Goal: Navigation & Orientation: Understand site structure

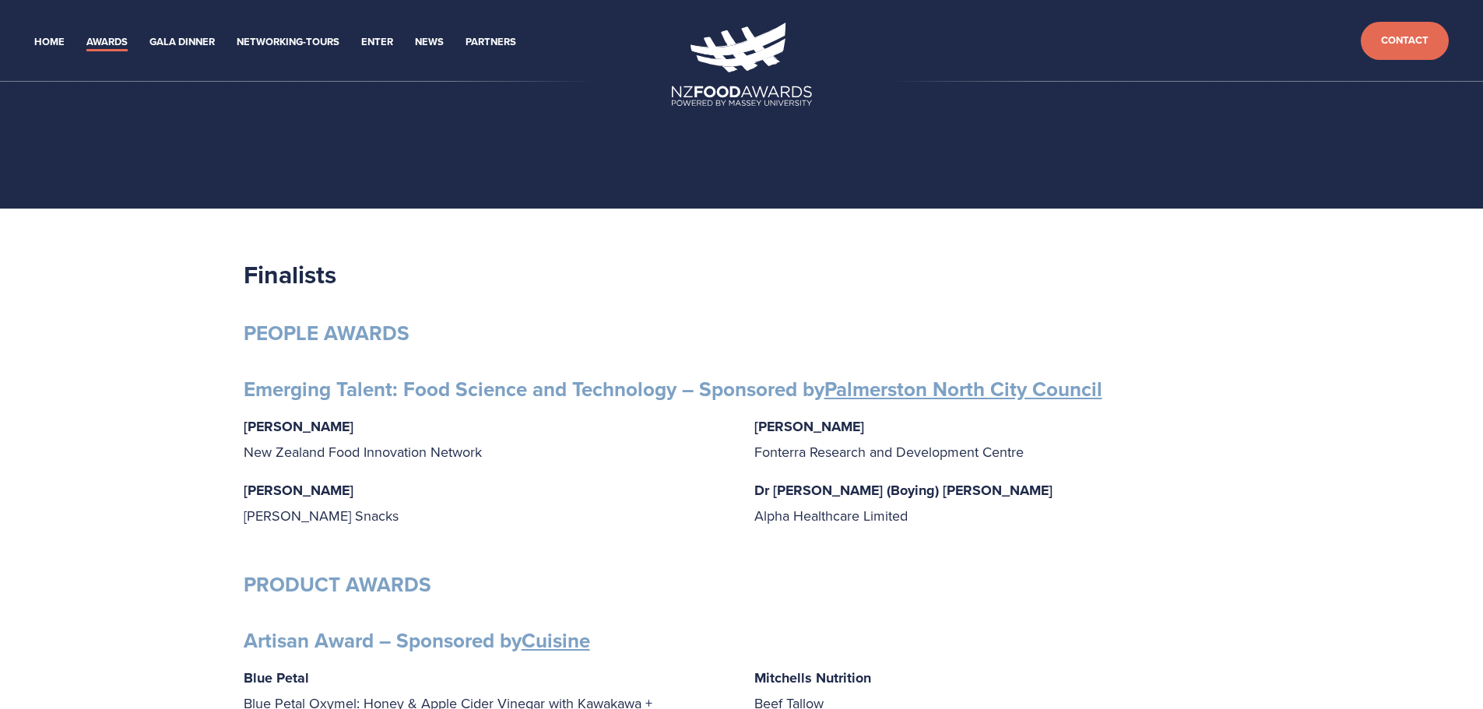
click at [360, 38] on ul "Home Awards 2025 2024 2023 2022 Enter" at bounding box center [348, 41] width 647 height 22
click at [375, 43] on link "Enter" at bounding box center [377, 42] width 32 height 18
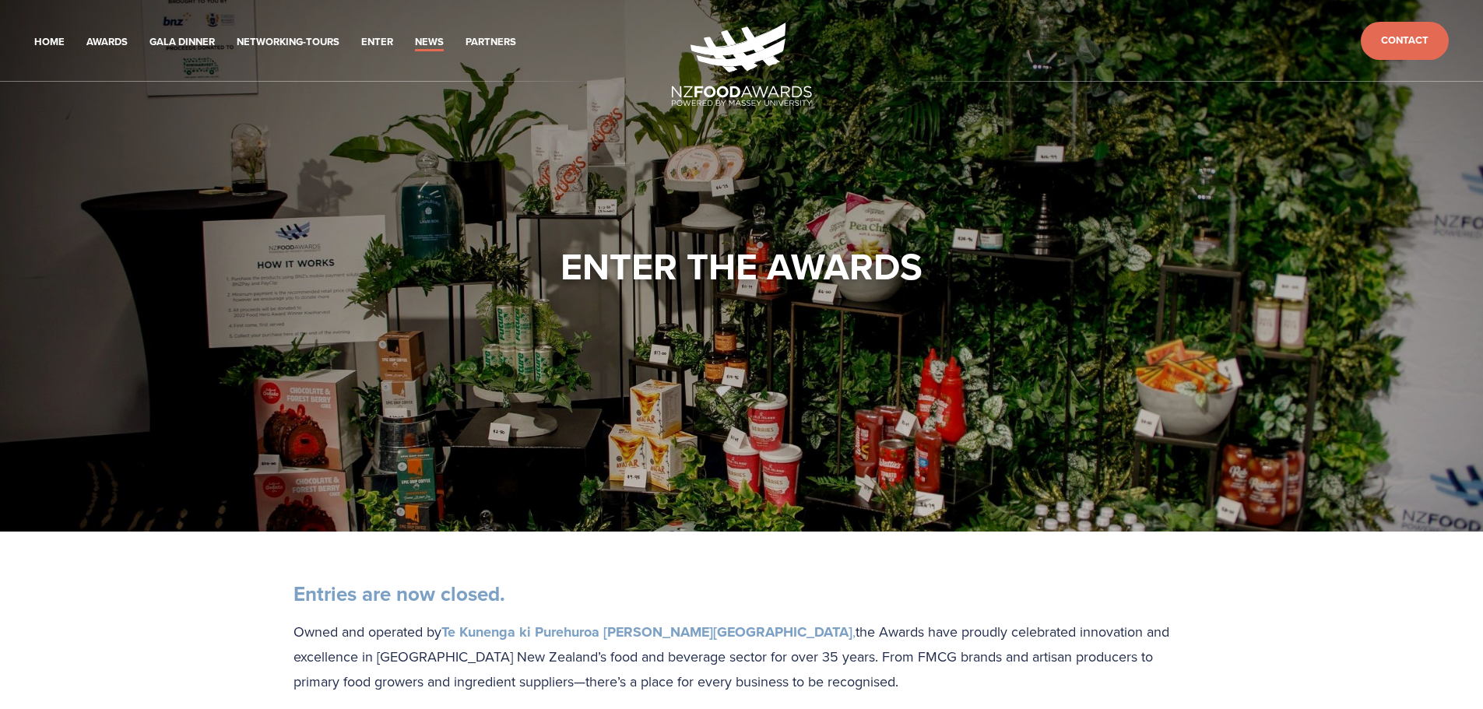
click at [419, 40] on link "News" at bounding box center [429, 42] width 29 height 18
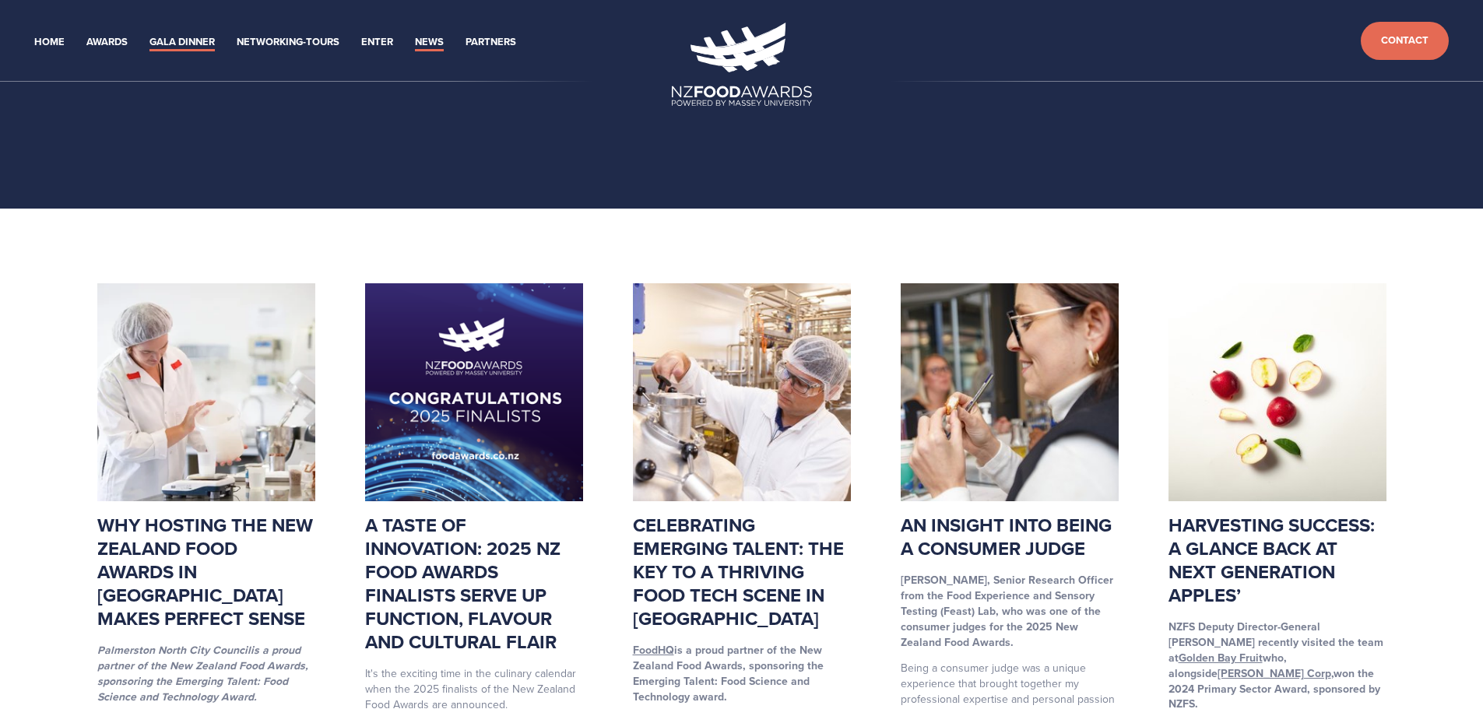
click at [184, 35] on li "Gala Dinner" at bounding box center [181, 41] width 65 height 22
click at [185, 40] on link "Gala Dinner" at bounding box center [181, 42] width 65 height 18
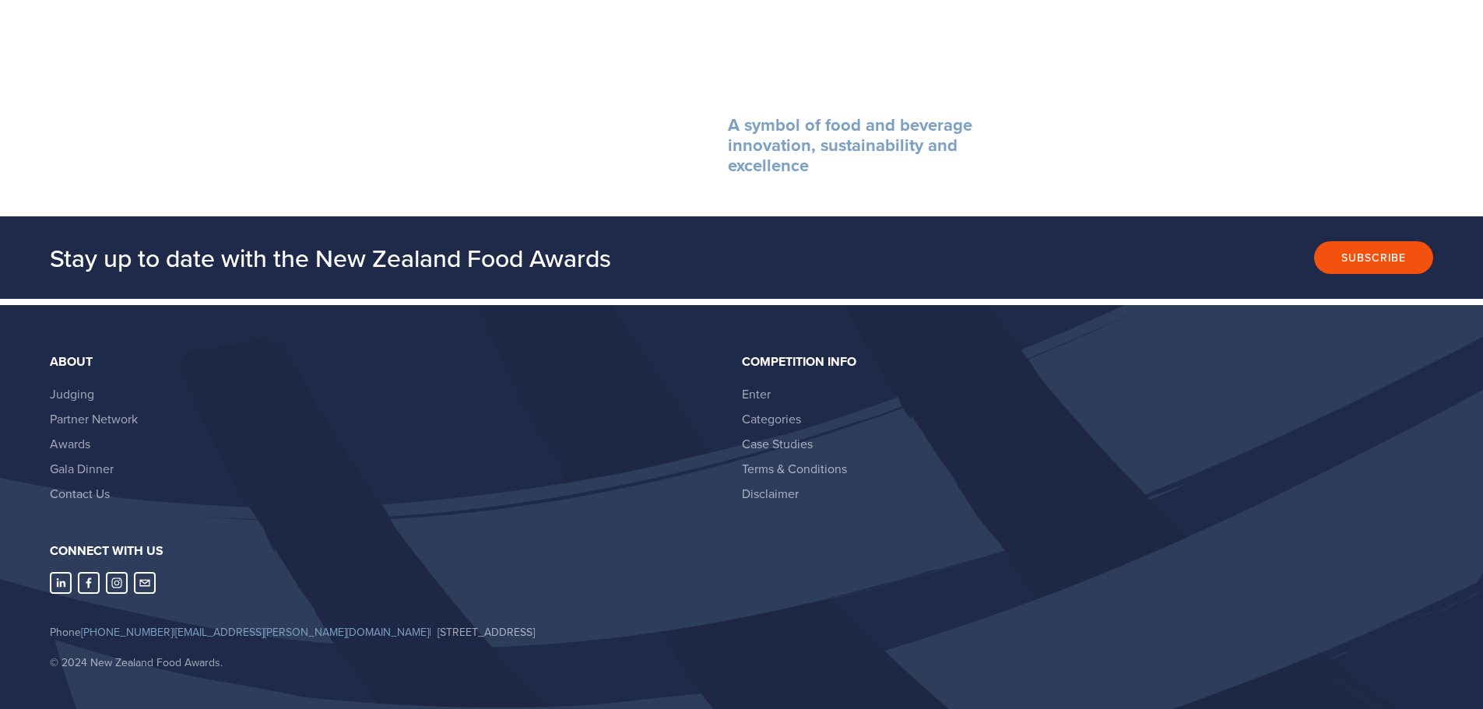
scroll to position [2082, 0]
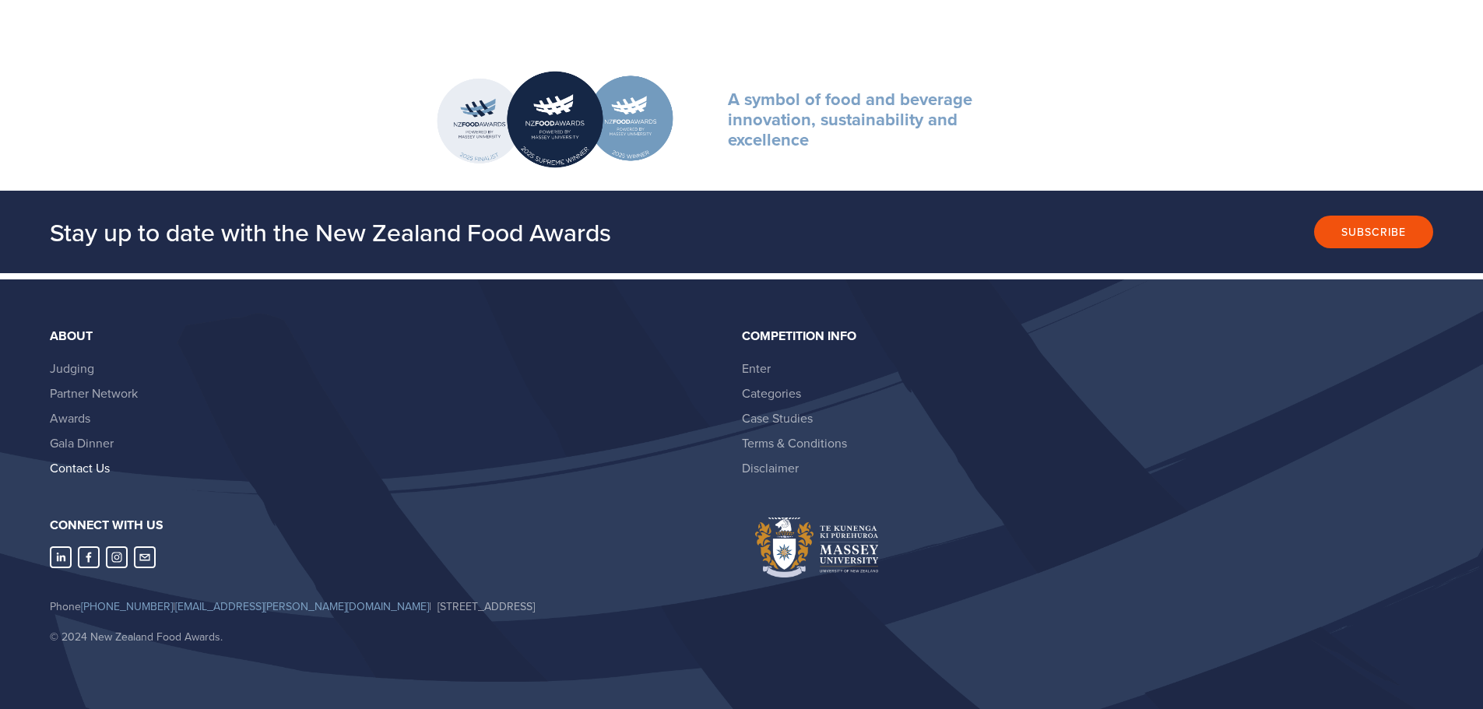
click at [91, 468] on link "Contact Us" at bounding box center [80, 467] width 60 height 17
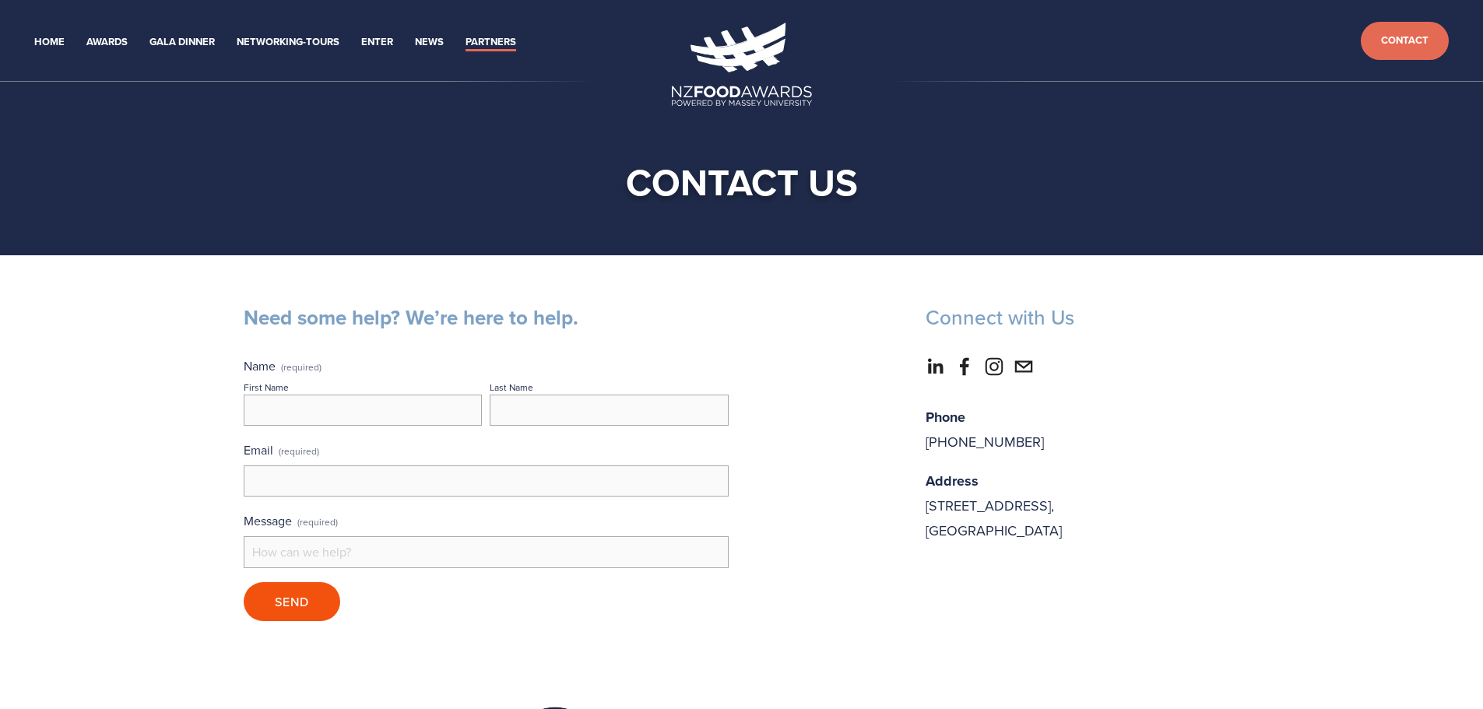
click at [482, 51] on link "Partners" at bounding box center [490, 42] width 51 height 18
